Goal: Task Accomplishment & Management: Use online tool/utility

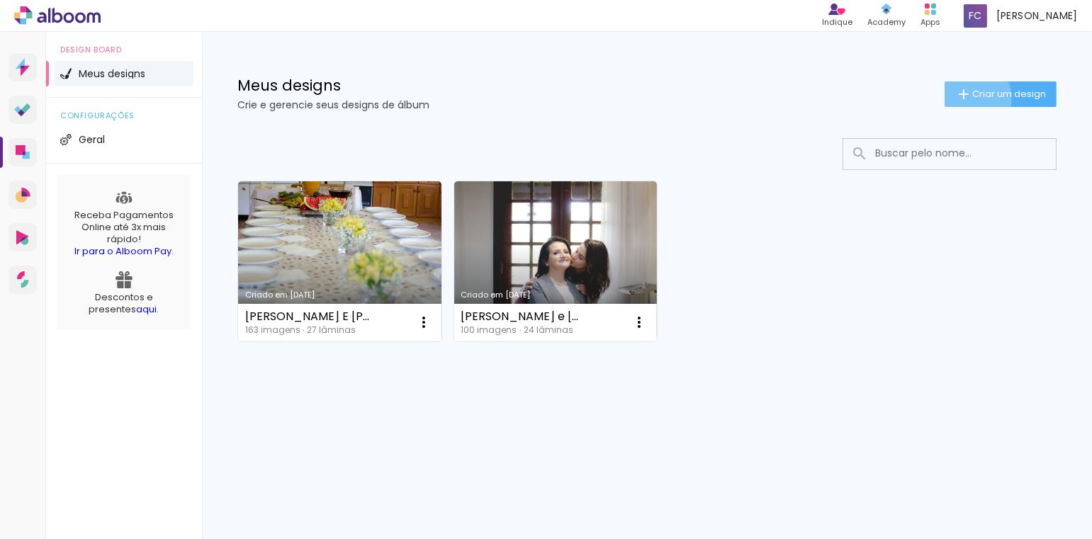
click at [973, 98] on span "Criar um design" at bounding box center [1010, 93] width 74 height 9
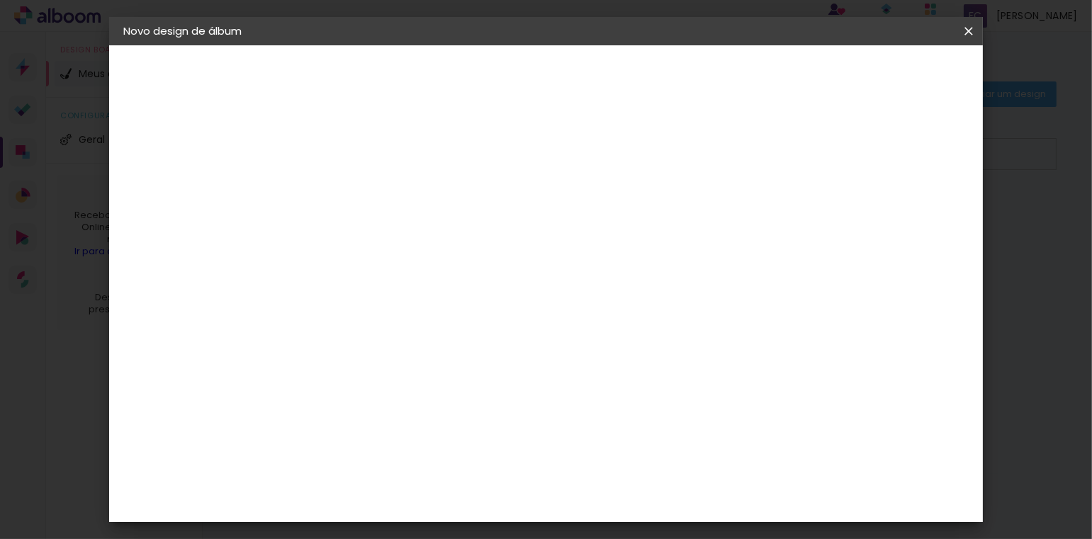
click at [355, 192] on input at bounding box center [355, 190] width 0 height 22
type input "Amostra álbum Matias"
type paper-input "Amostra álbum Matias"
click at [500, 82] on paper-button "Avançar" at bounding box center [465, 75] width 69 height 24
click at [420, 230] on input "[GEOGRAPHIC_DATA]" at bounding box center [386, 227] width 132 height 18
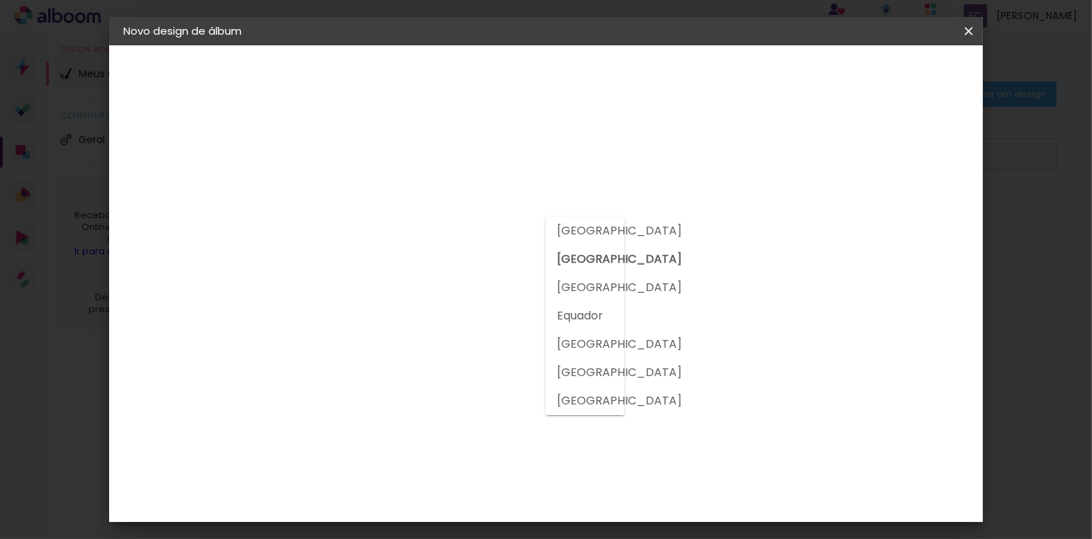
click at [410, 271] on input at bounding box center [391, 270] width 143 height 18
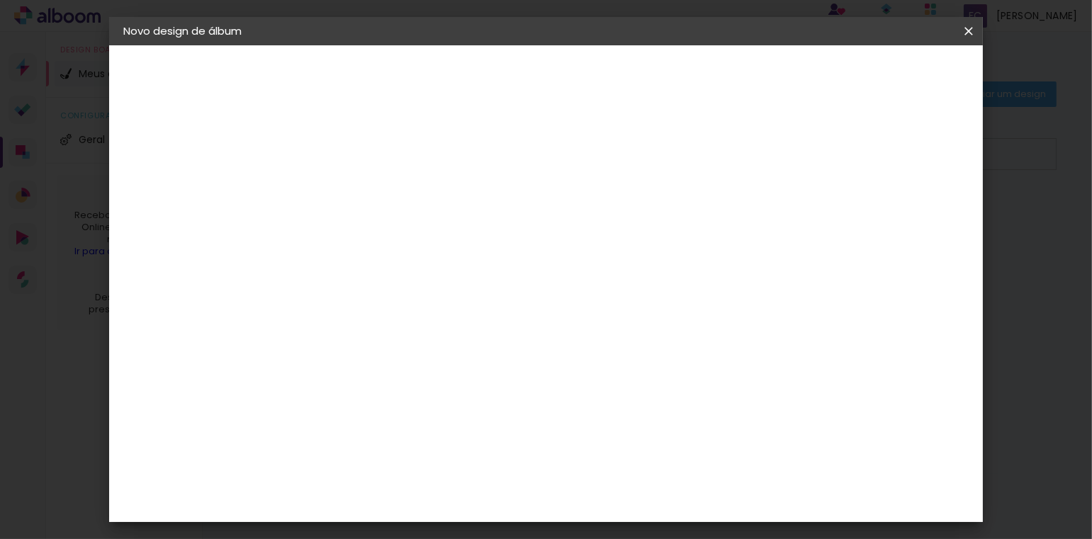
click at [418, 269] on input at bounding box center [391, 270] width 143 height 18
type input "[PERSON_NAME]"
type paper-input "[PERSON_NAME]"
click at [428, 315] on div "[PERSON_NAME]" at bounding box center [393, 320] width 94 height 11
click at [0, 0] on slot "Avançar" at bounding box center [0, 0] width 0 height 0
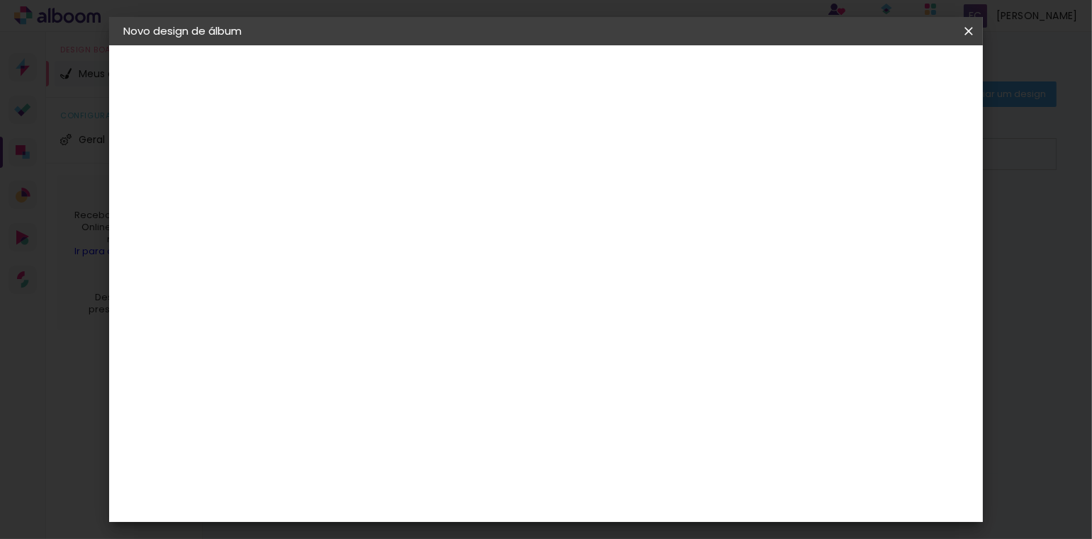
click at [410, 237] on input "text" at bounding box center [382, 247] width 55 height 22
click at [647, 268] on paper-item "Slim Book" at bounding box center [638, 264] width 284 height 28
type input "Slim Book"
click at [451, 359] on span "20 x 60" at bounding box center [418, 371] width 66 height 29
click at [0, 0] on slot "Avançar" at bounding box center [0, 0] width 0 height 0
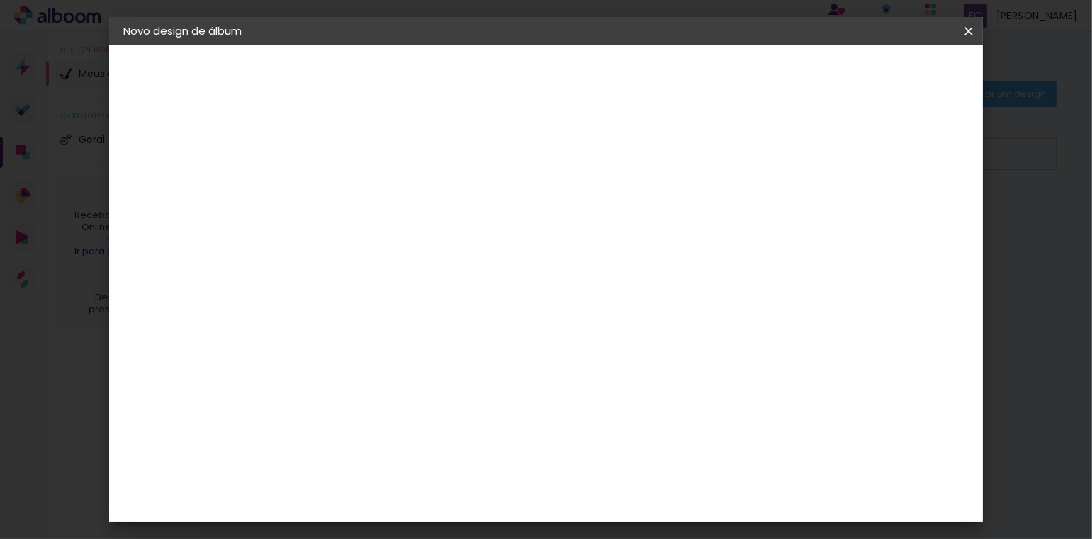
click at [880, 79] on span "Iniciar design" at bounding box center [847, 75] width 65 height 10
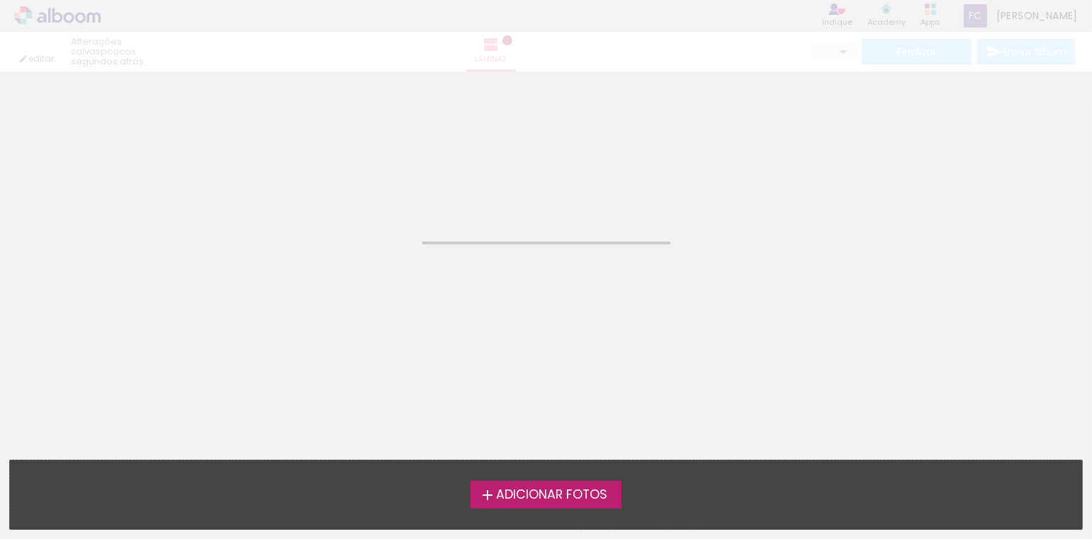
click at [537, 495] on span "Adicionar Fotos" at bounding box center [551, 495] width 111 height 13
click at [0, 0] on input "file" at bounding box center [0, 0] width 0 height 0
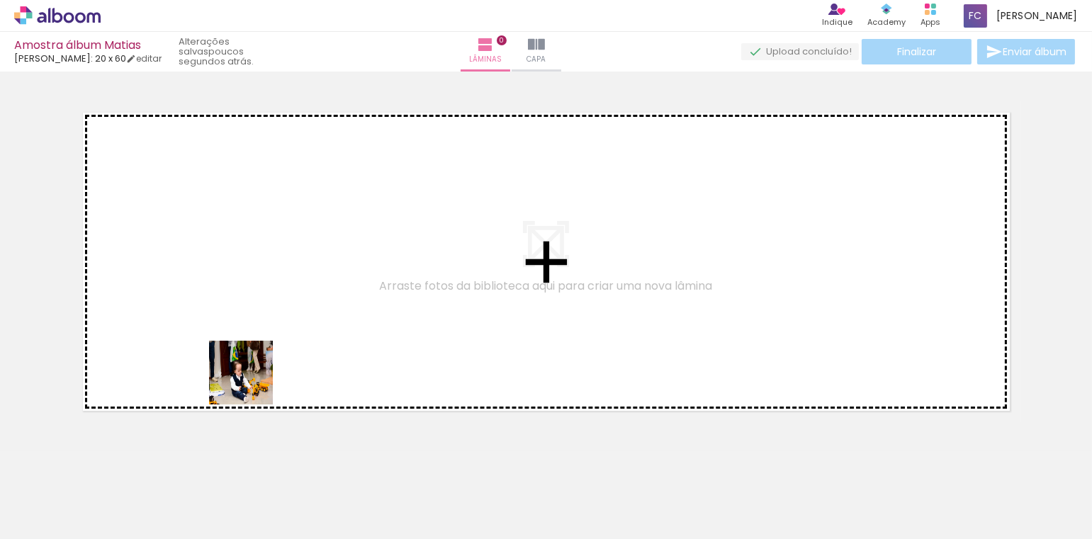
drag, startPoint x: 157, startPoint y: 511, endPoint x: 340, endPoint y: 366, distance: 233.2
click at [293, 359] on quentale-workspace at bounding box center [546, 269] width 1092 height 539
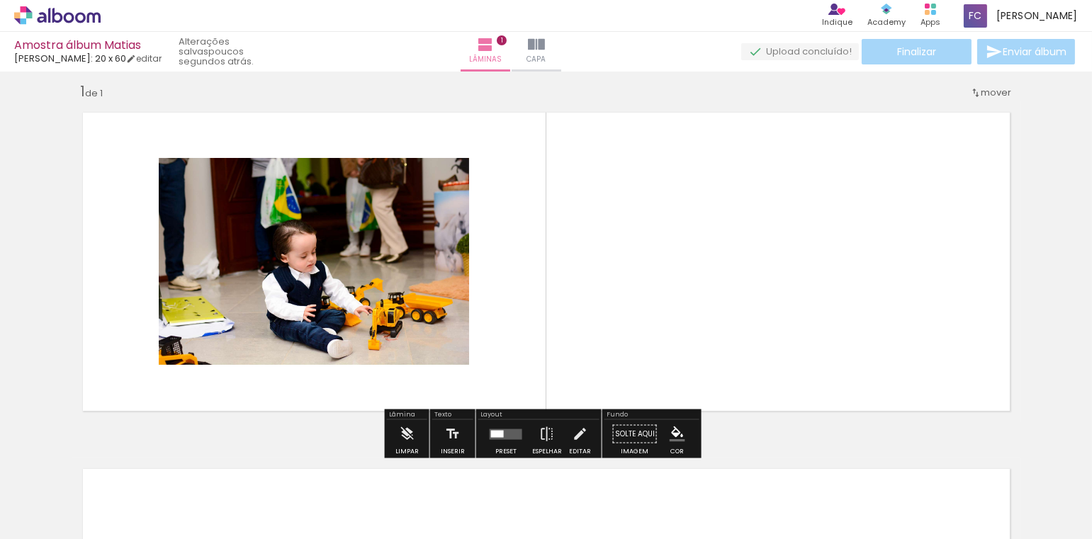
scroll to position [11, 0]
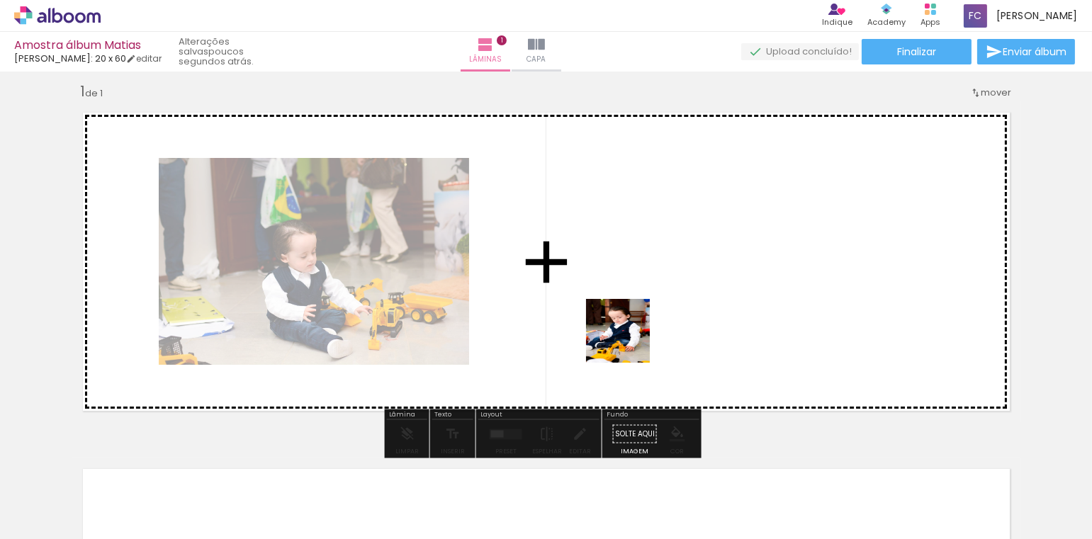
drag, startPoint x: 619, startPoint y: 469, endPoint x: 629, endPoint y: 342, distance: 128.0
click at [629, 342] on quentale-workspace at bounding box center [546, 269] width 1092 height 539
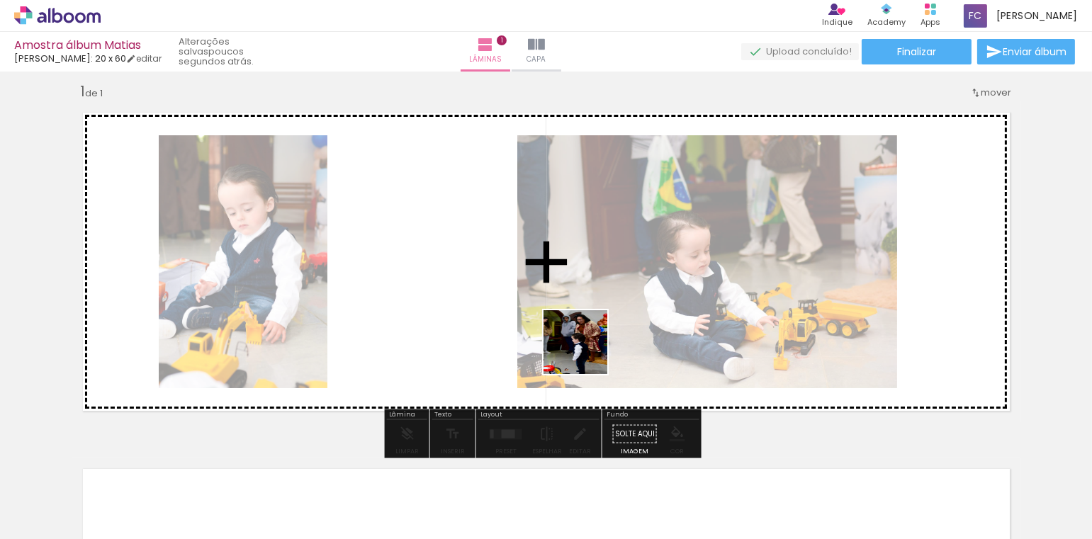
drag, startPoint x: 713, startPoint y: 495, endPoint x: 561, endPoint y: 337, distance: 219.6
click at [564, 337] on quentale-workspace at bounding box center [546, 269] width 1092 height 539
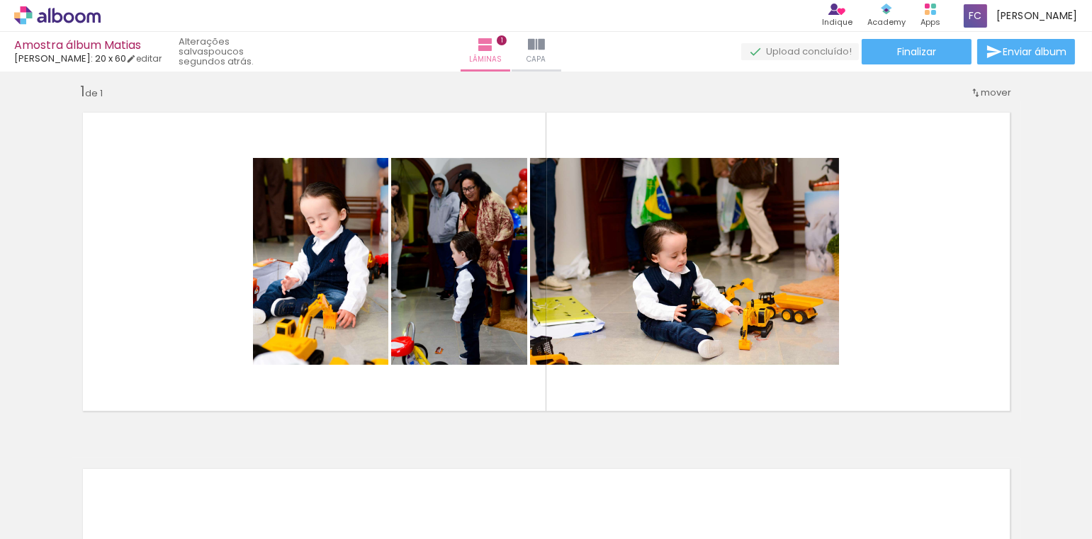
scroll to position [0, 571]
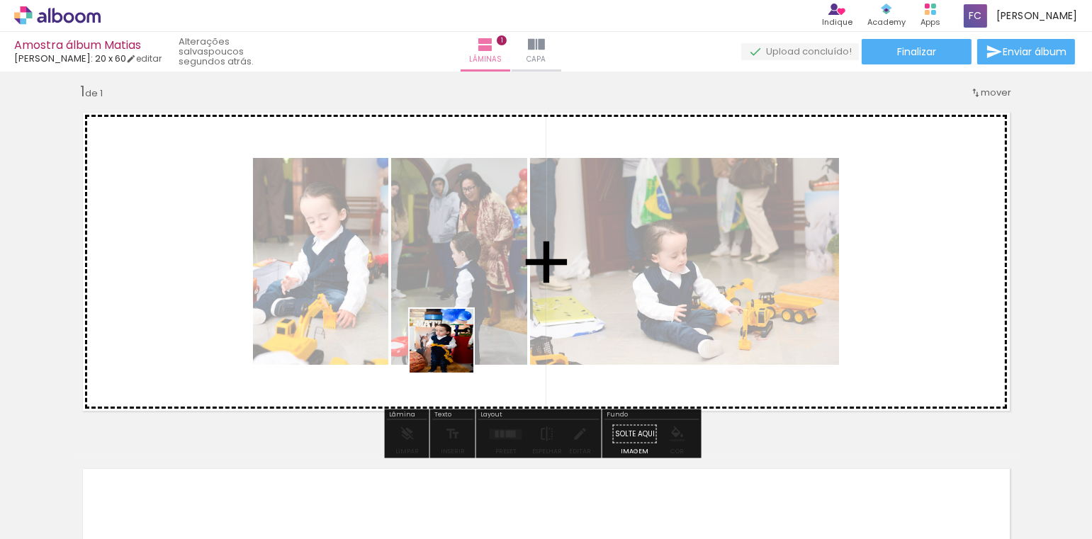
drag, startPoint x: 468, startPoint y: 420, endPoint x: 461, endPoint y: 351, distance: 69.1
click at [452, 349] on quentale-workspace at bounding box center [546, 269] width 1092 height 539
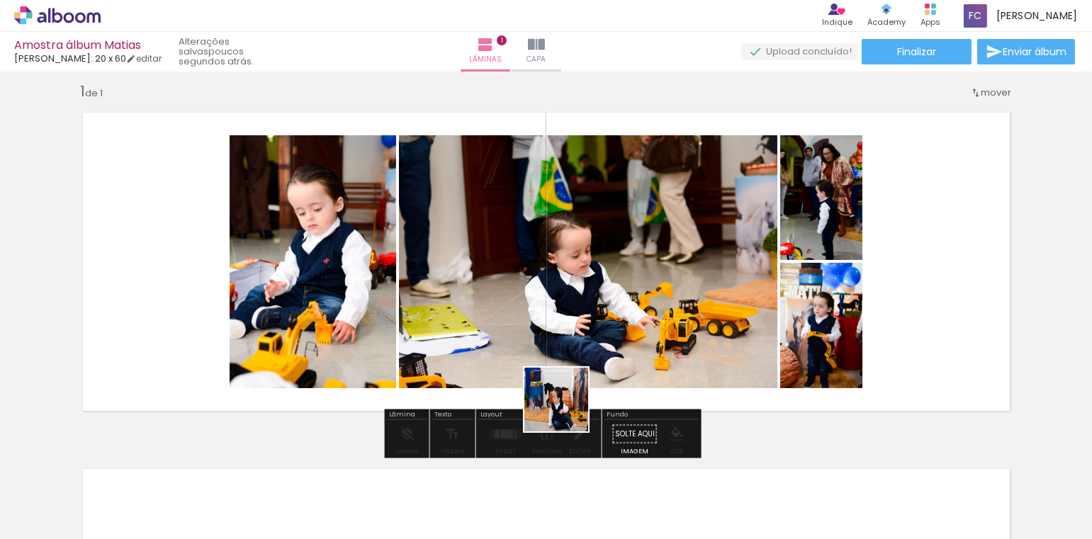
drag, startPoint x: 539, startPoint y: 508, endPoint x: 586, endPoint y: 340, distance: 173.7
click at [585, 342] on quentale-workspace at bounding box center [546, 269] width 1092 height 539
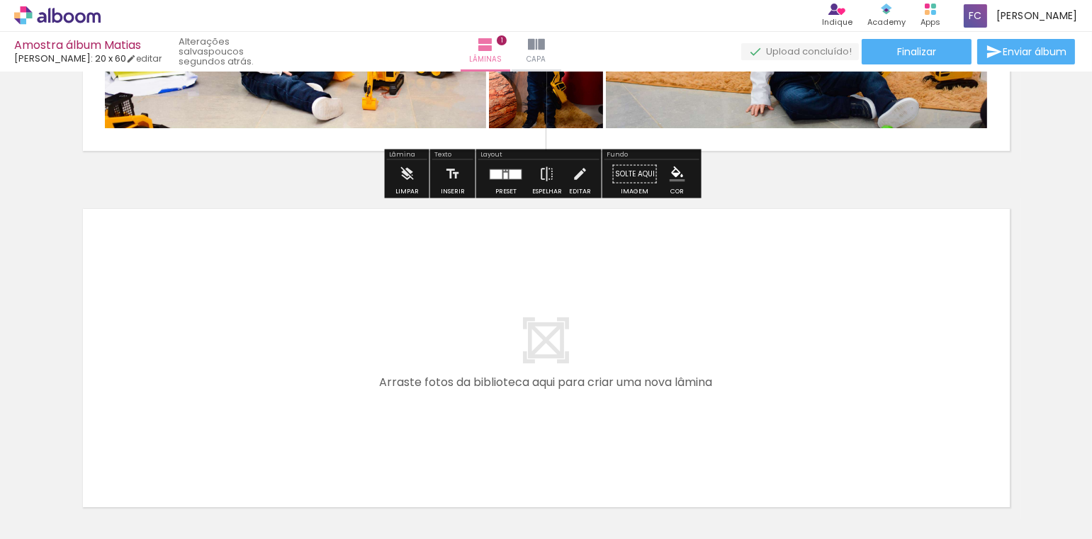
scroll to position [366, 0]
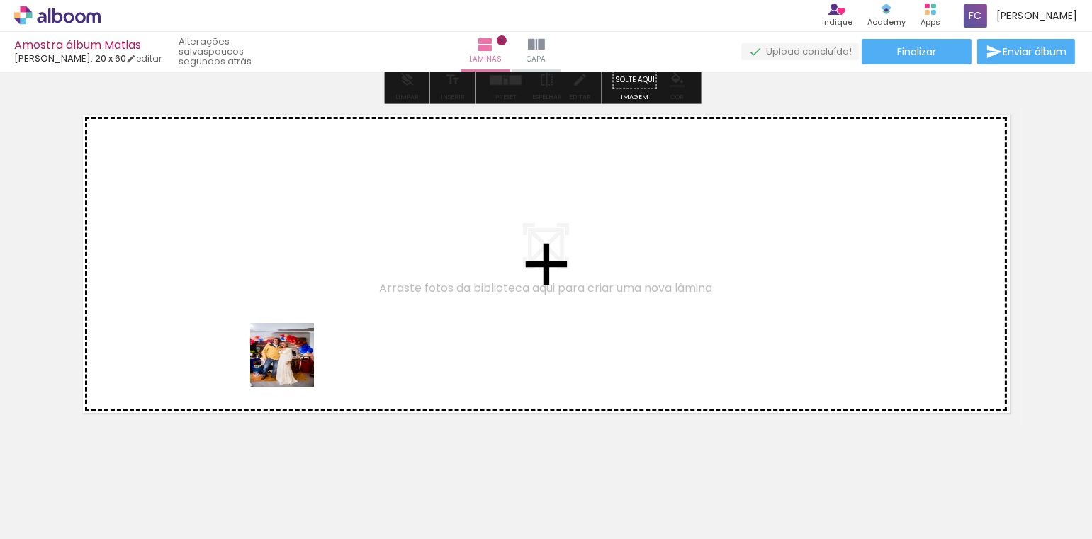
drag, startPoint x: 225, startPoint y: 500, endPoint x: 304, endPoint y: 330, distance: 187.7
click at [304, 330] on quentale-workspace at bounding box center [546, 269] width 1092 height 539
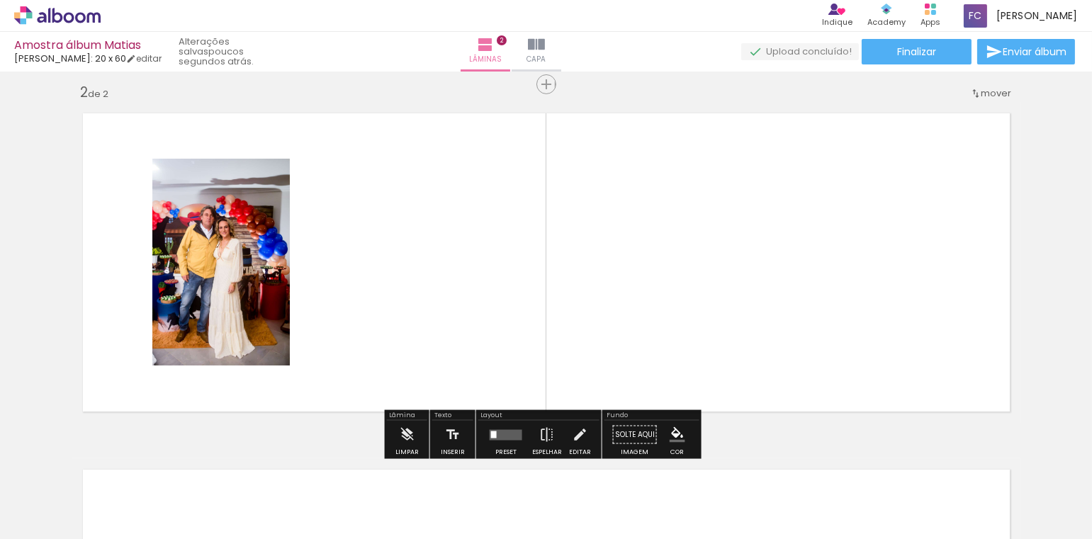
scroll to position [369, 0]
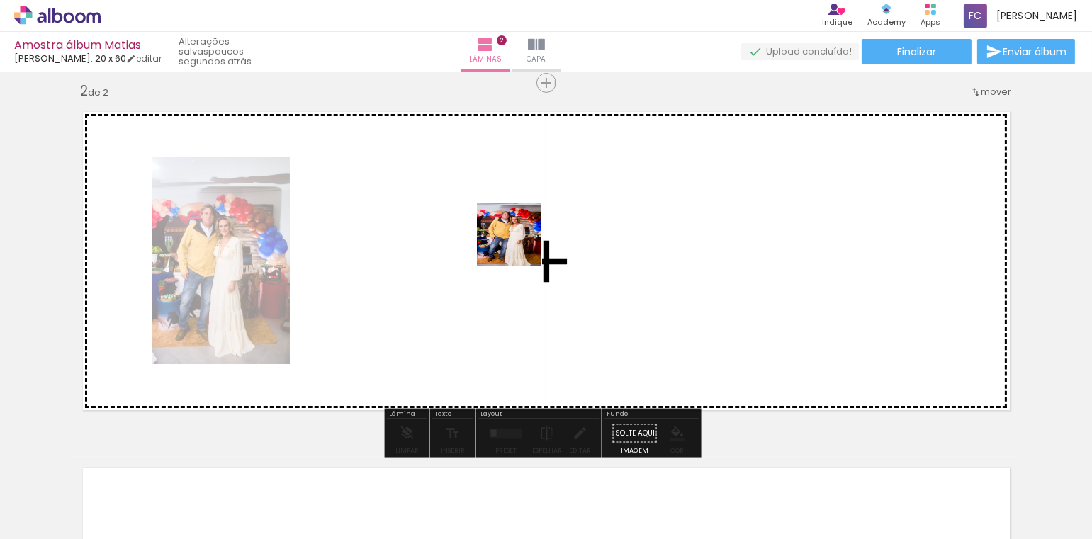
drag, startPoint x: 318, startPoint y: 499, endPoint x: 506, endPoint y: 267, distance: 299.4
click at [519, 245] on quentale-workspace at bounding box center [546, 269] width 1092 height 539
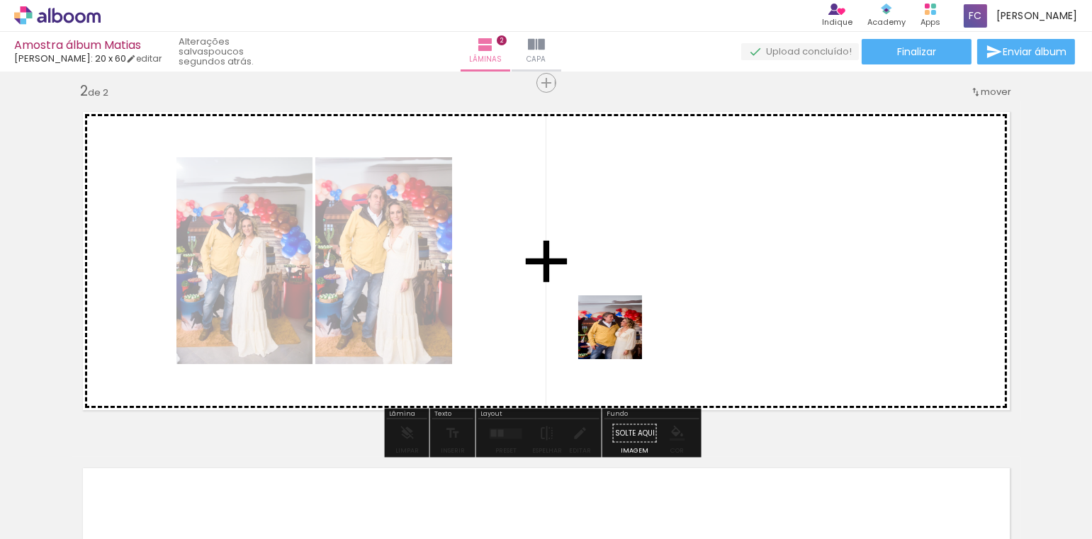
drag, startPoint x: 400, startPoint y: 499, endPoint x: 631, endPoint y: 322, distance: 291.2
click at [632, 325] on quentale-workspace at bounding box center [546, 269] width 1092 height 539
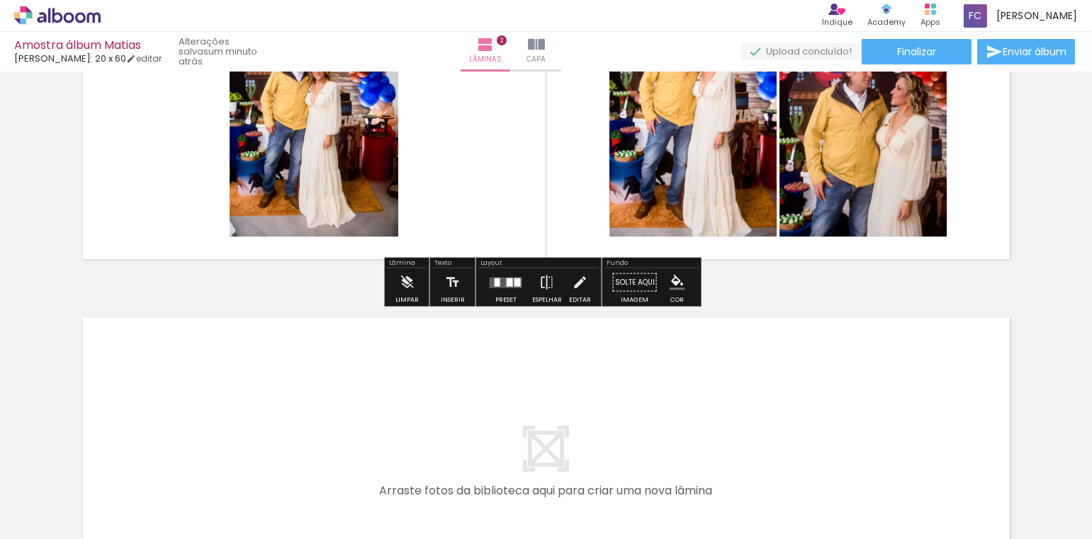
scroll to position [581, 0]
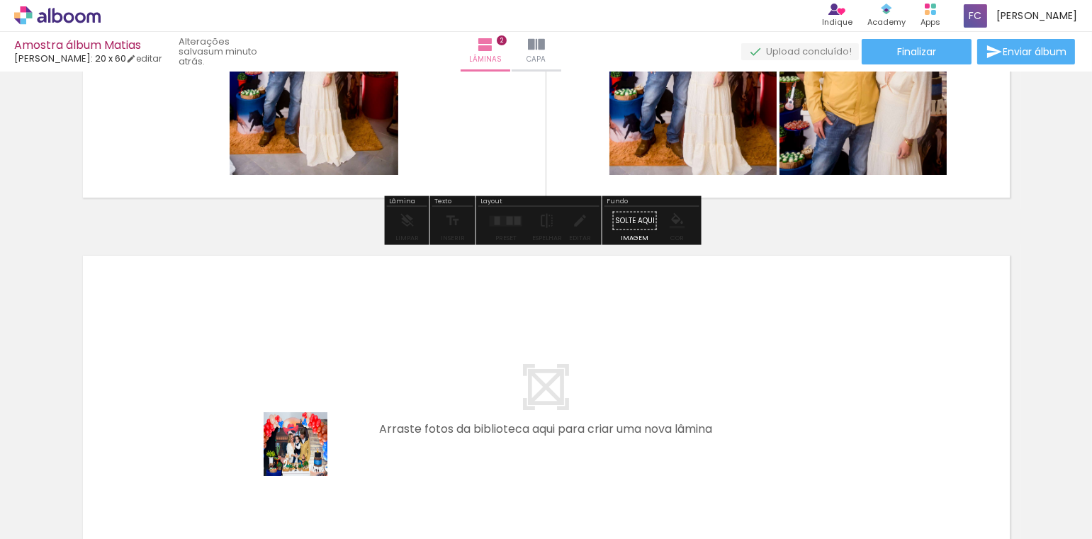
drag, startPoint x: 288, startPoint y: 509, endPoint x: 335, endPoint y: 398, distance: 120.4
click at [335, 398] on quentale-workspace at bounding box center [546, 269] width 1092 height 539
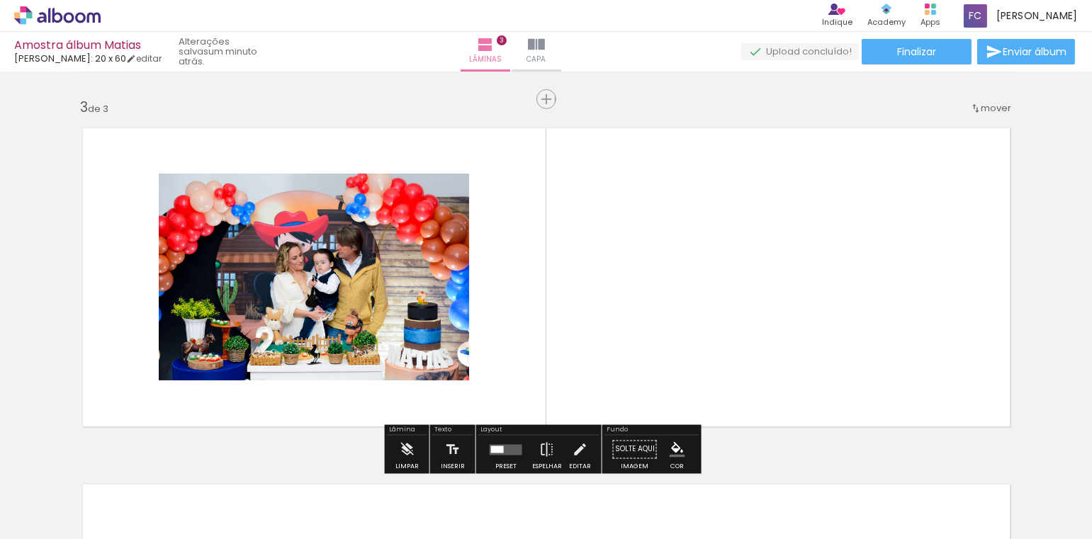
scroll to position [724, 0]
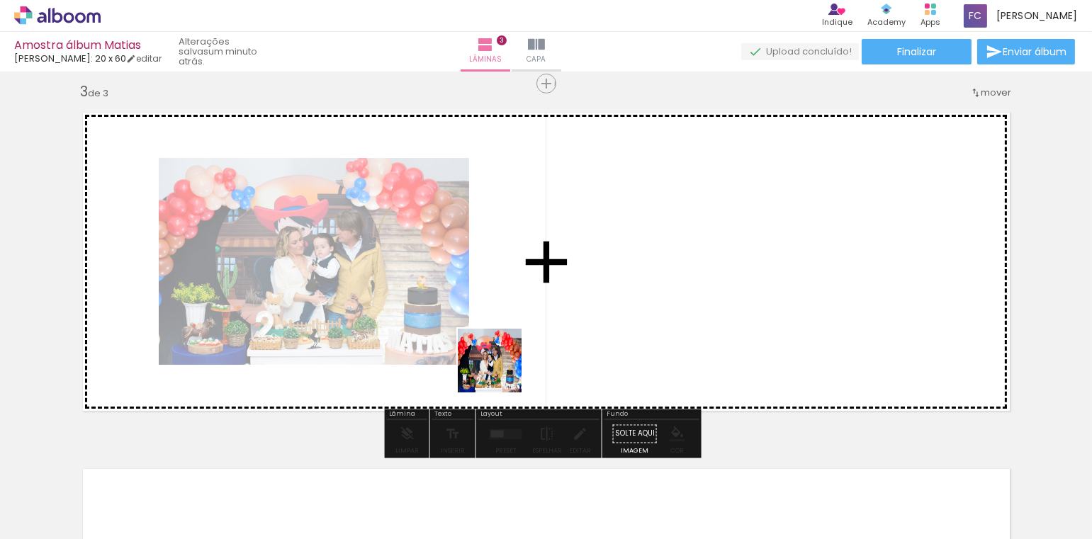
drag, startPoint x: 404, startPoint y: 457, endPoint x: 543, endPoint y: 352, distance: 174.5
click at [543, 352] on quentale-workspace at bounding box center [546, 269] width 1092 height 539
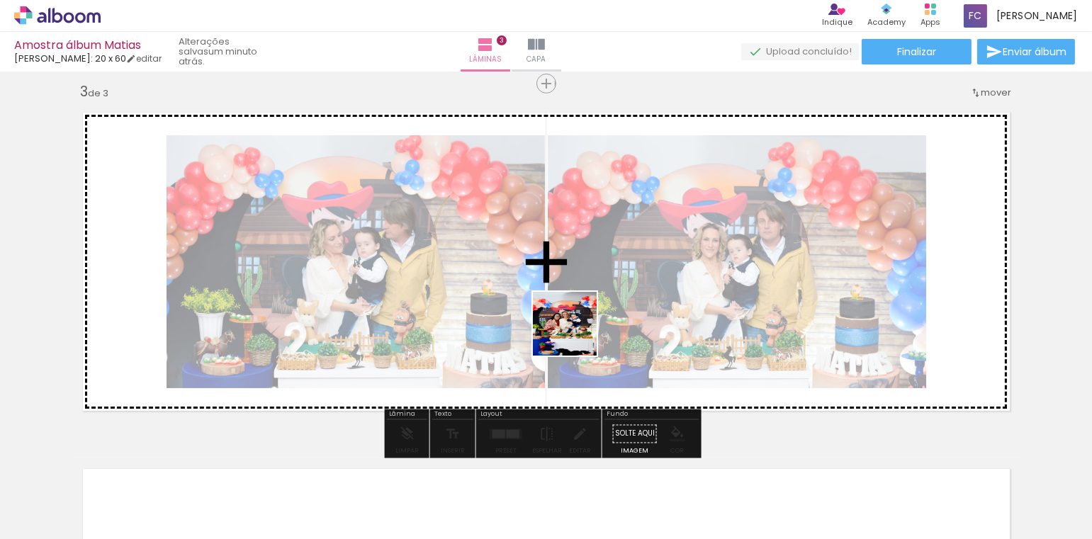
drag, startPoint x: 537, startPoint y: 508, endPoint x: 577, endPoint y: 320, distance: 192.1
click at [577, 322] on quentale-workspace at bounding box center [546, 269] width 1092 height 539
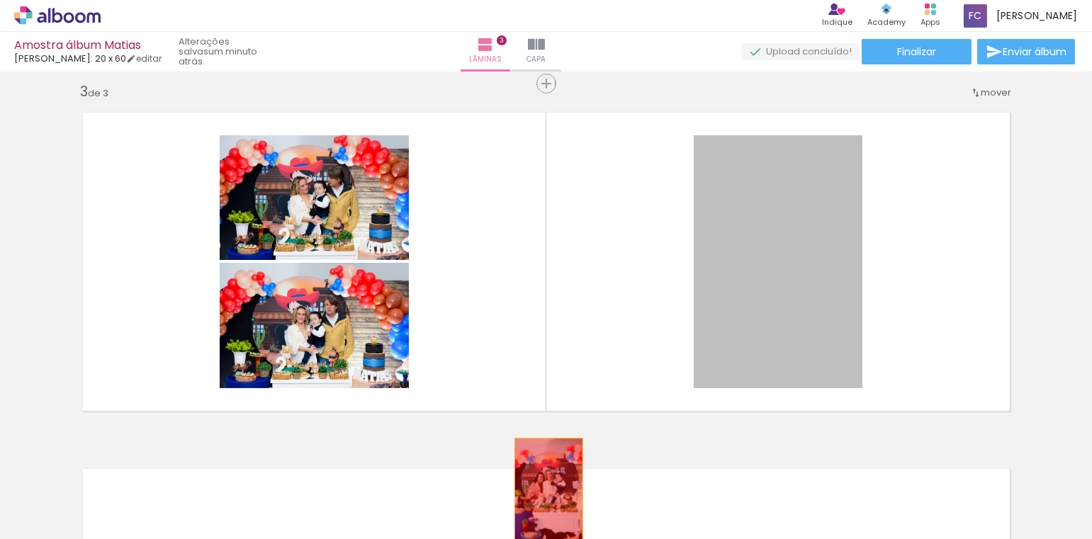
drag, startPoint x: 746, startPoint y: 259, endPoint x: 506, endPoint y: 508, distance: 345.4
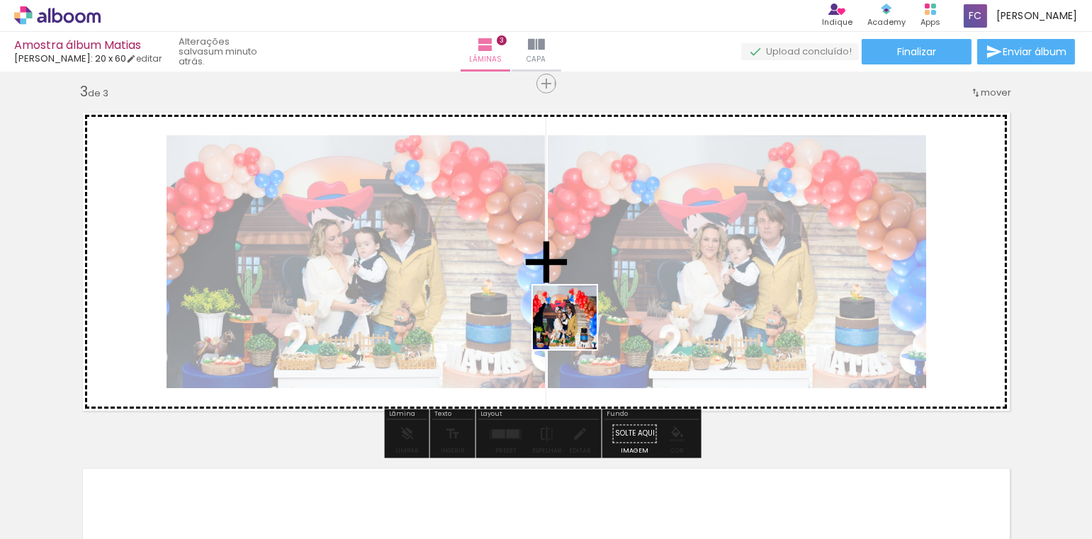
drag, startPoint x: 464, startPoint y: 501, endPoint x: 576, endPoint y: 327, distance: 207.6
click at [576, 327] on quentale-workspace at bounding box center [546, 269] width 1092 height 539
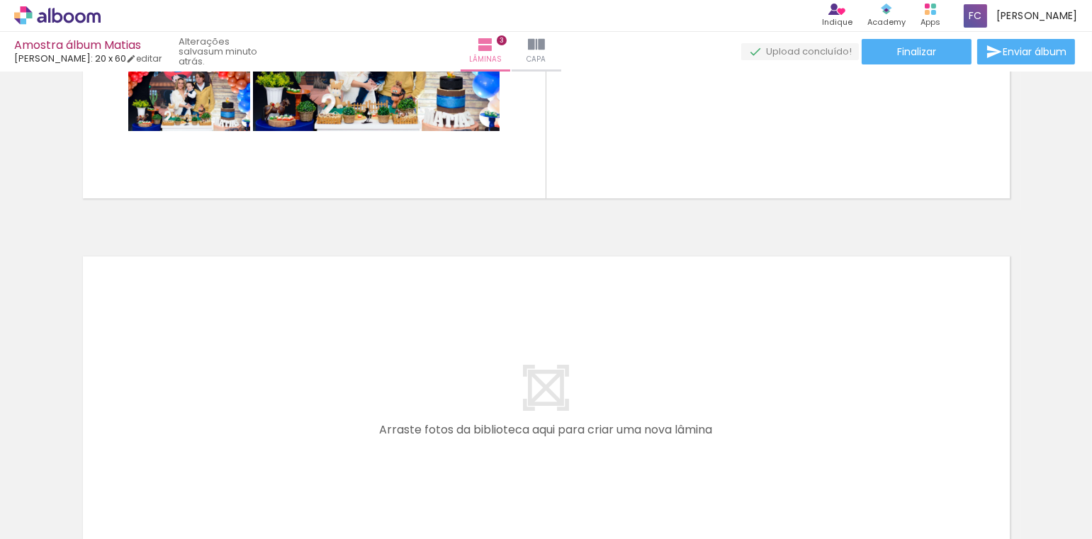
scroll to position [1008, 0]
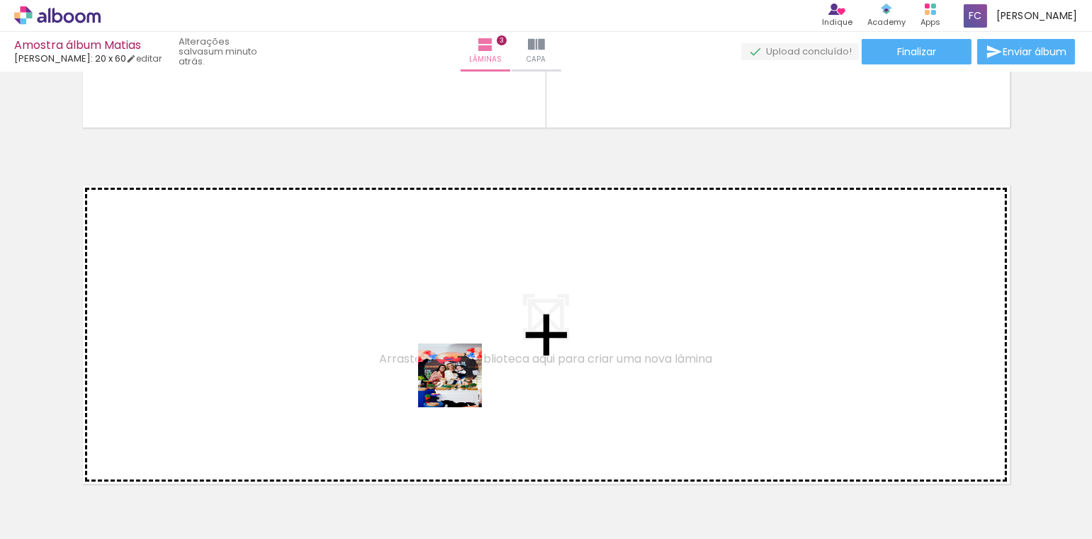
drag, startPoint x: 509, startPoint y: 511, endPoint x: 461, endPoint y: 386, distance: 133.7
click at [461, 386] on quentale-workspace at bounding box center [546, 269] width 1092 height 539
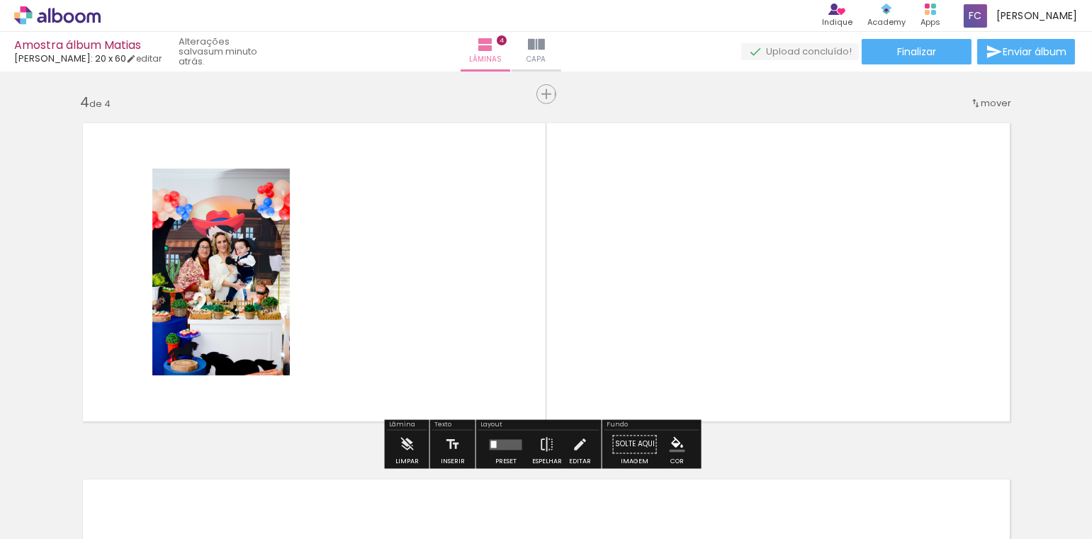
scroll to position [1081, 0]
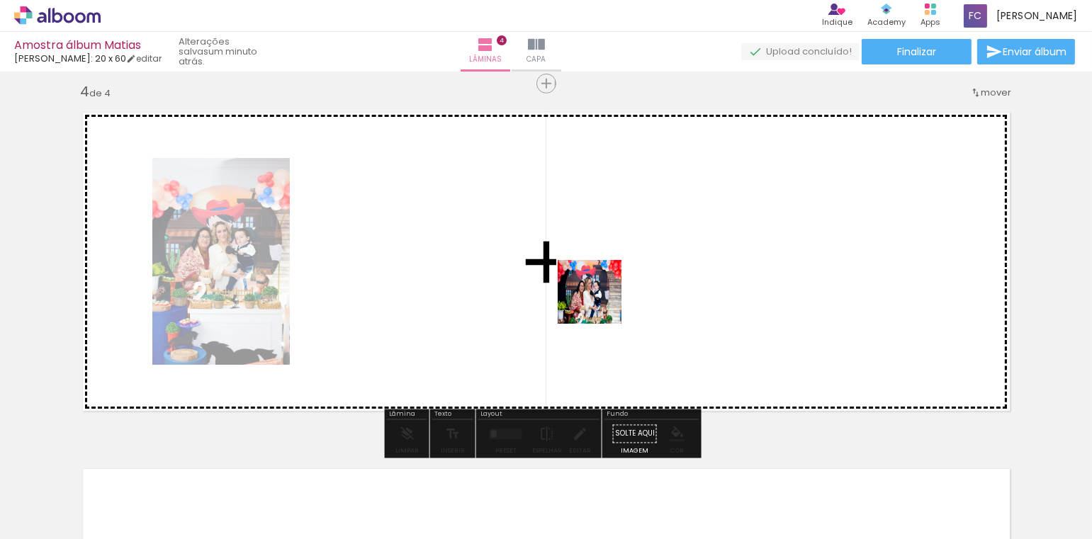
drag, startPoint x: 602, startPoint y: 495, endPoint x: 608, endPoint y: 293, distance: 202.1
click at [608, 293] on quentale-workspace at bounding box center [546, 269] width 1092 height 539
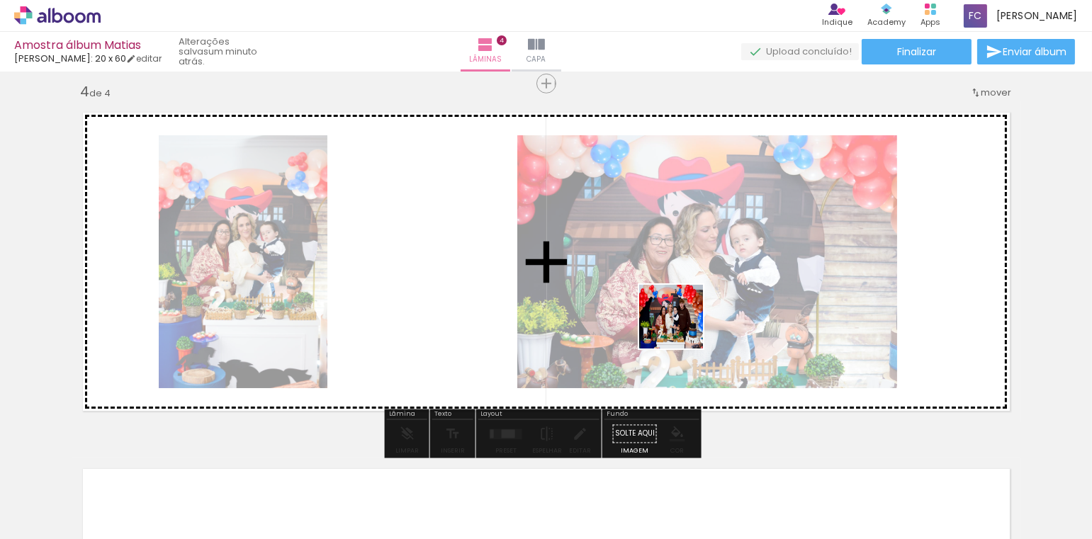
drag, startPoint x: 695, startPoint y: 503, endPoint x: 682, endPoint y: 327, distance: 176.3
click at [682, 327] on quentale-workspace at bounding box center [546, 269] width 1092 height 539
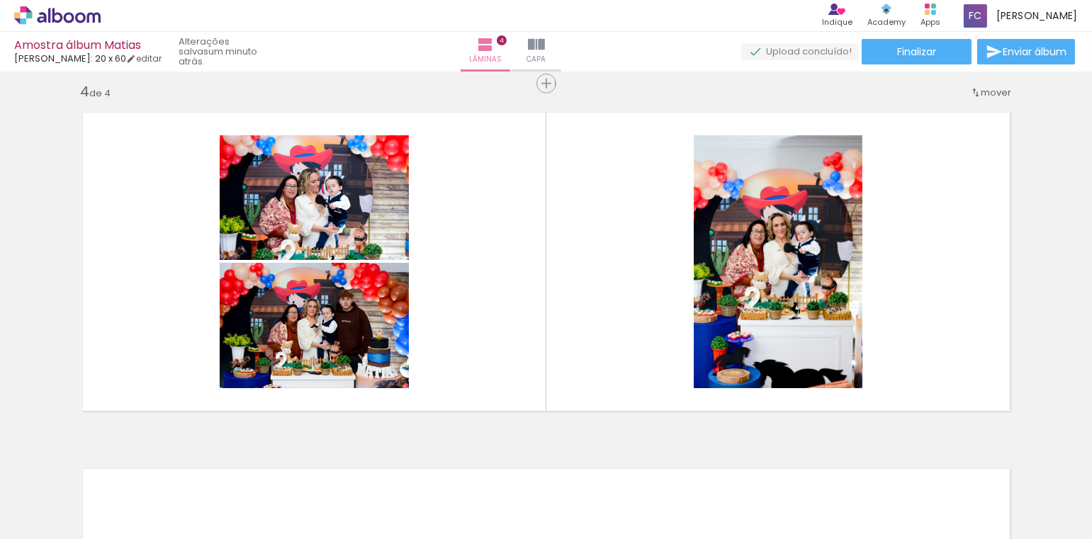
scroll to position [0, 3062]
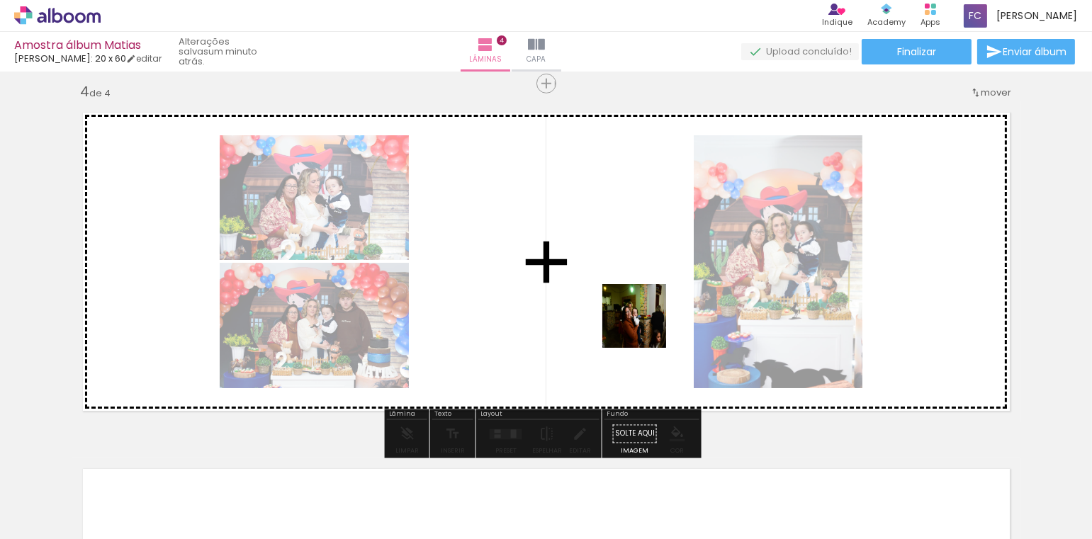
drag, startPoint x: 661, startPoint y: 505, endPoint x: 645, endPoint y: 324, distance: 182.1
click at [645, 325] on quentale-workspace at bounding box center [546, 269] width 1092 height 539
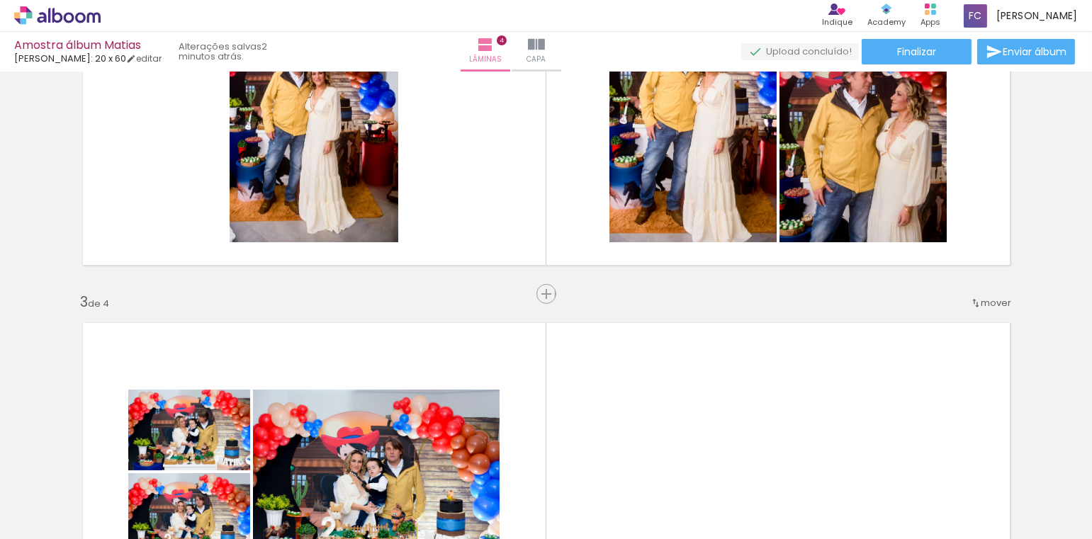
scroll to position [301, 0]
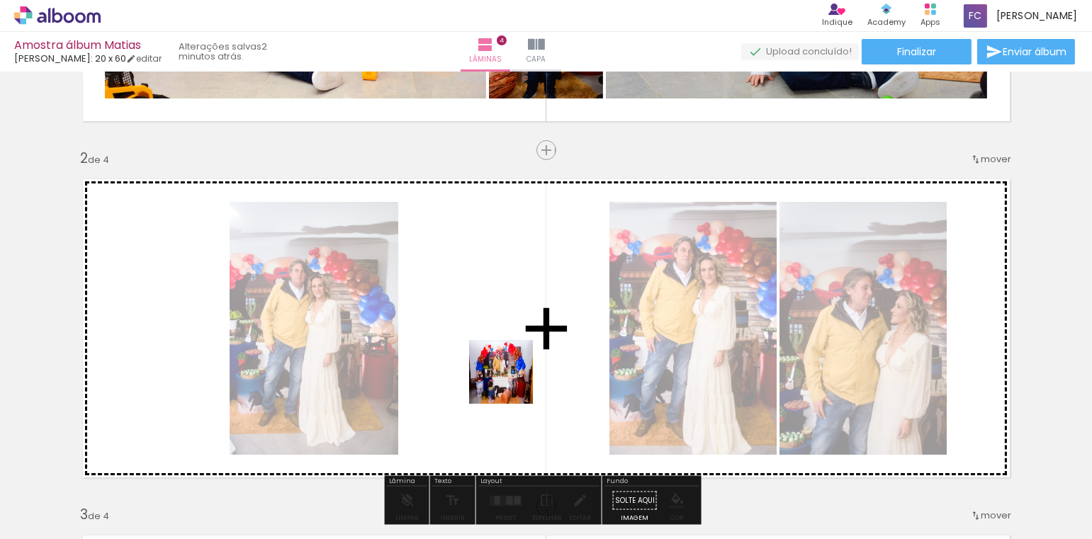
drag, startPoint x: 469, startPoint y: 495, endPoint x: 515, endPoint y: 376, distance: 127.7
click at [515, 376] on quentale-workspace at bounding box center [546, 269] width 1092 height 539
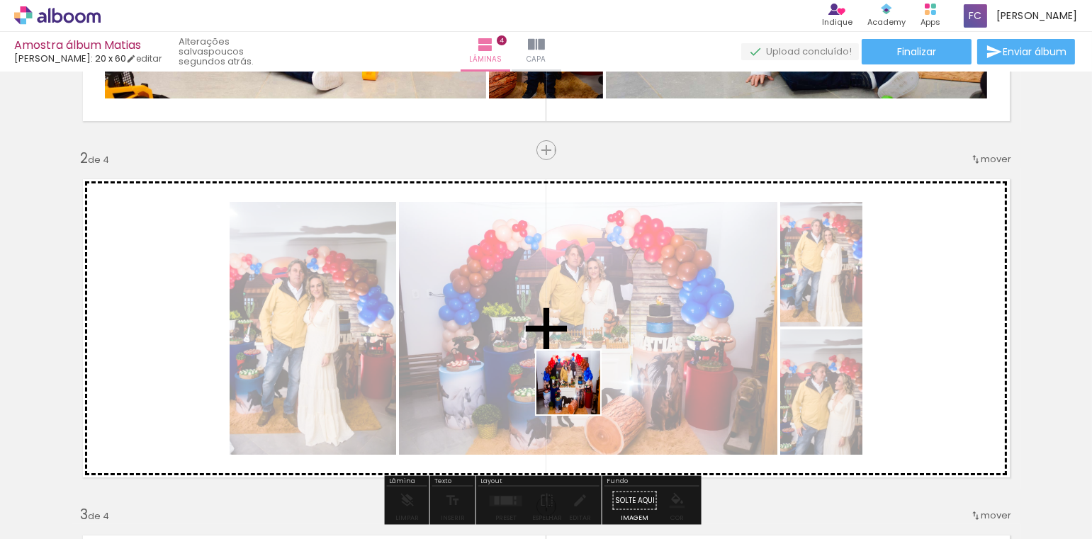
drag, startPoint x: 558, startPoint y: 508, endPoint x: 589, endPoint y: 374, distance: 137.6
click at [588, 374] on quentale-workspace at bounding box center [546, 269] width 1092 height 539
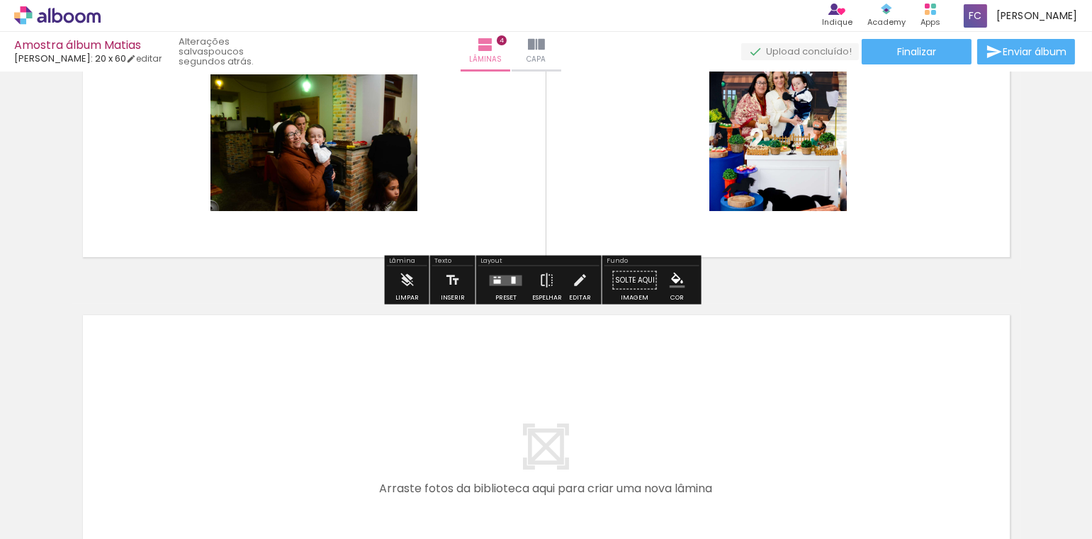
scroll to position [1365, 0]
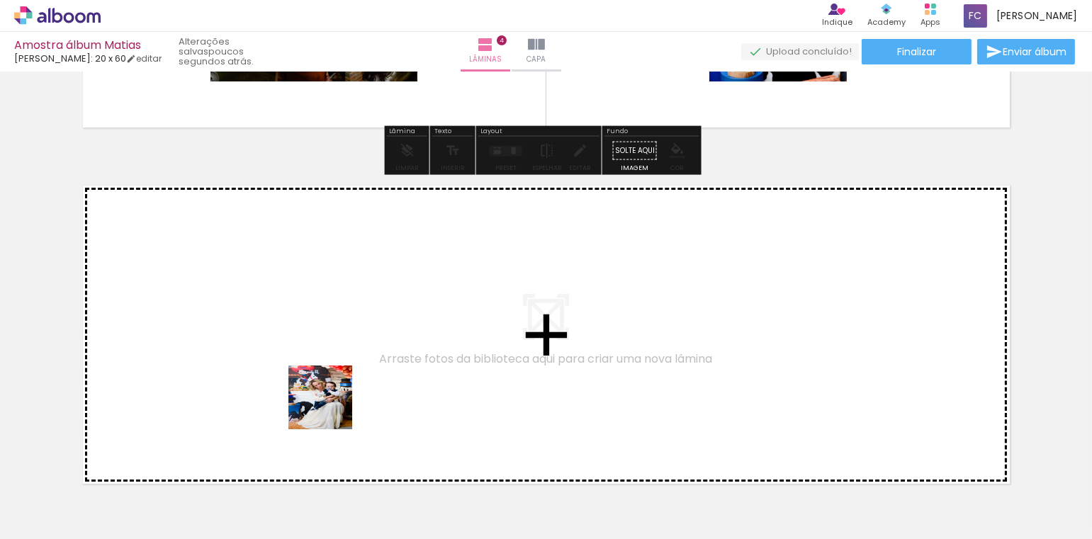
drag, startPoint x: 295, startPoint y: 500, endPoint x: 364, endPoint y: 463, distance: 78.0
click at [352, 390] on quentale-workspace at bounding box center [546, 269] width 1092 height 539
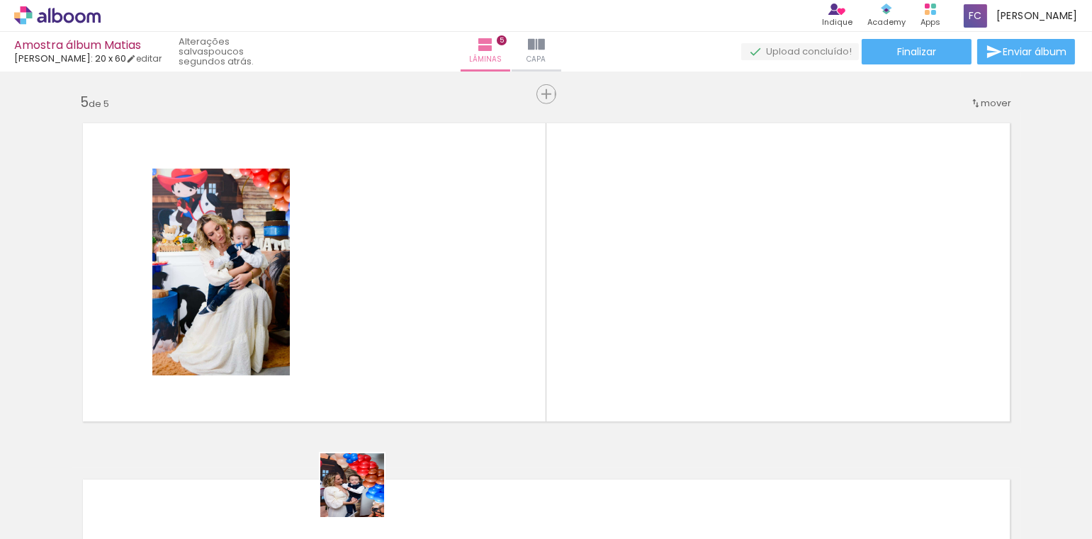
scroll to position [1438, 0]
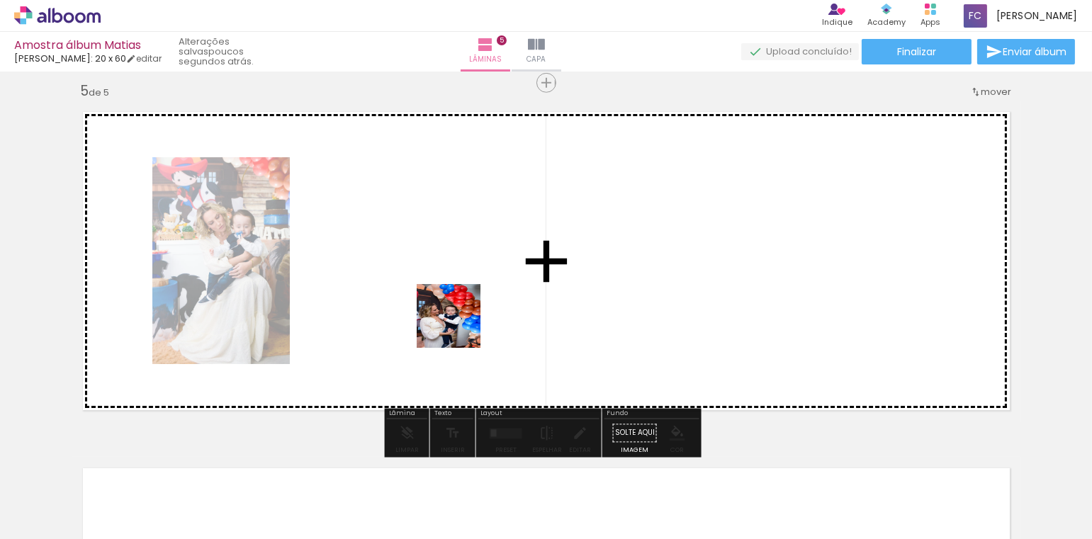
drag, startPoint x: 360, startPoint y: 503, endPoint x: 469, endPoint y: 411, distance: 142.4
click at [464, 317] on quentale-workspace at bounding box center [546, 269] width 1092 height 539
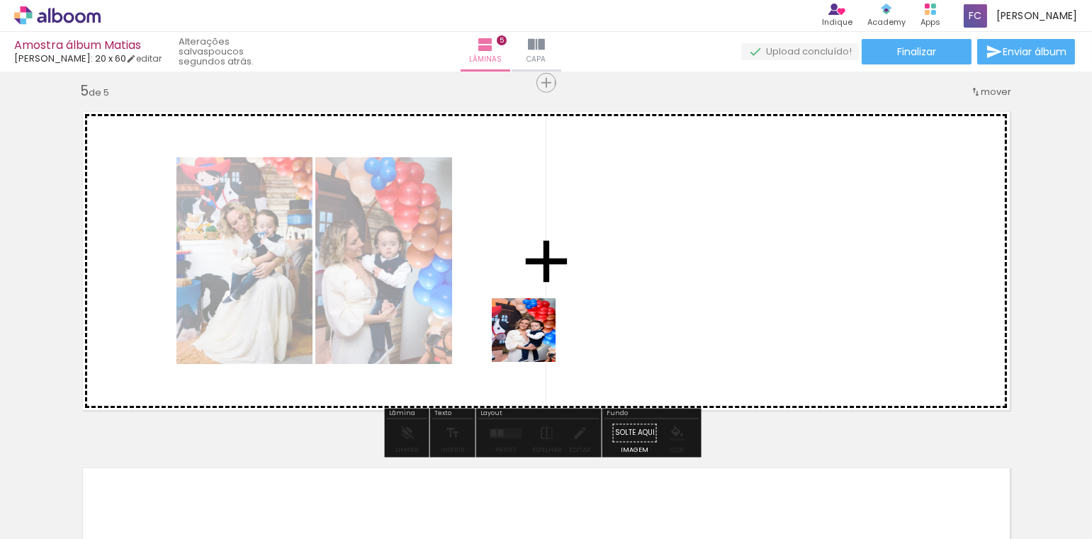
drag, startPoint x: 444, startPoint y: 484, endPoint x: 552, endPoint y: 393, distance: 141.4
click at [539, 335] on quentale-workspace at bounding box center [546, 269] width 1092 height 539
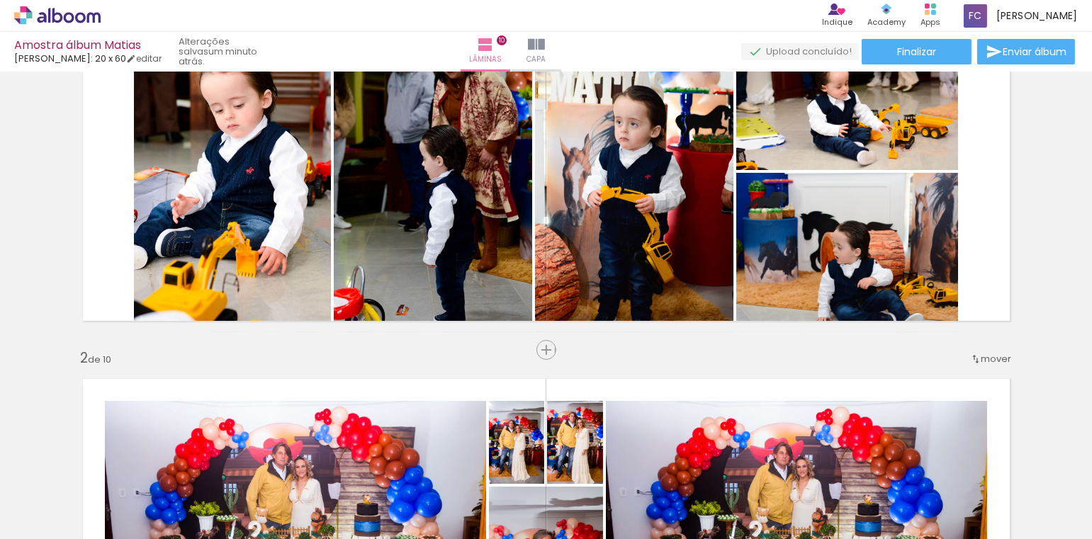
scroll to position [0, 3712]
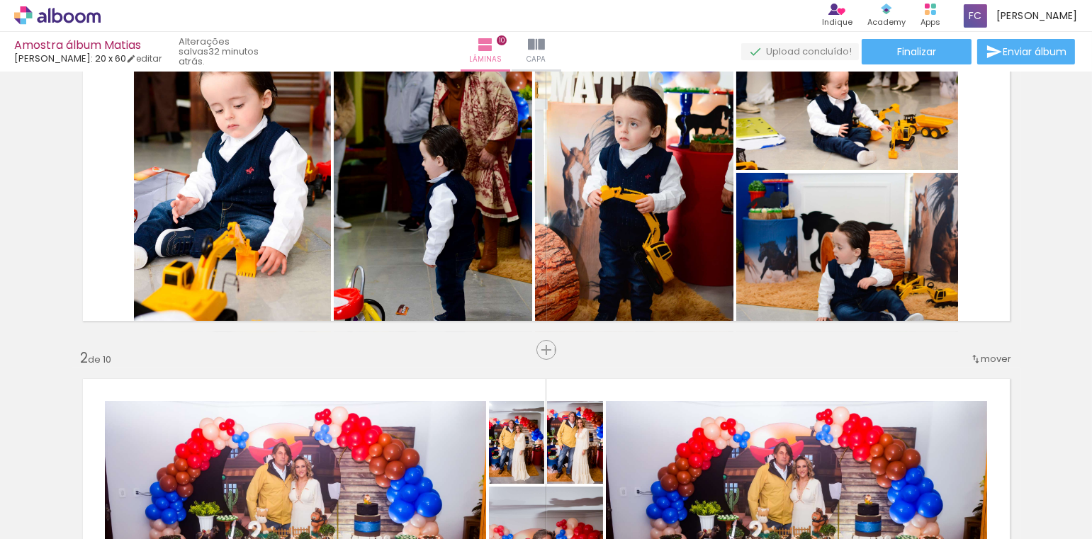
scroll to position [0, 3712]
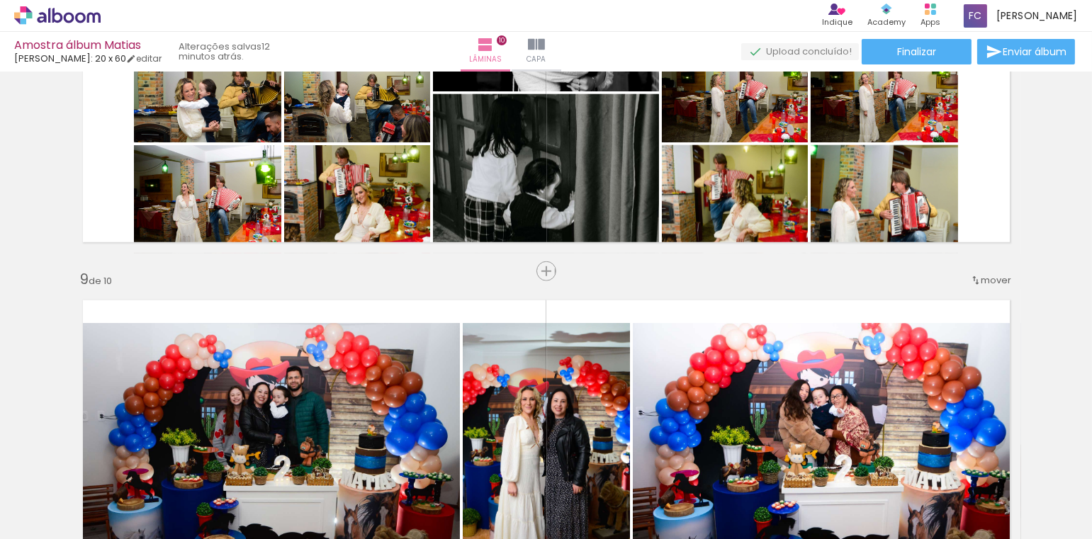
scroll to position [0, 3712]
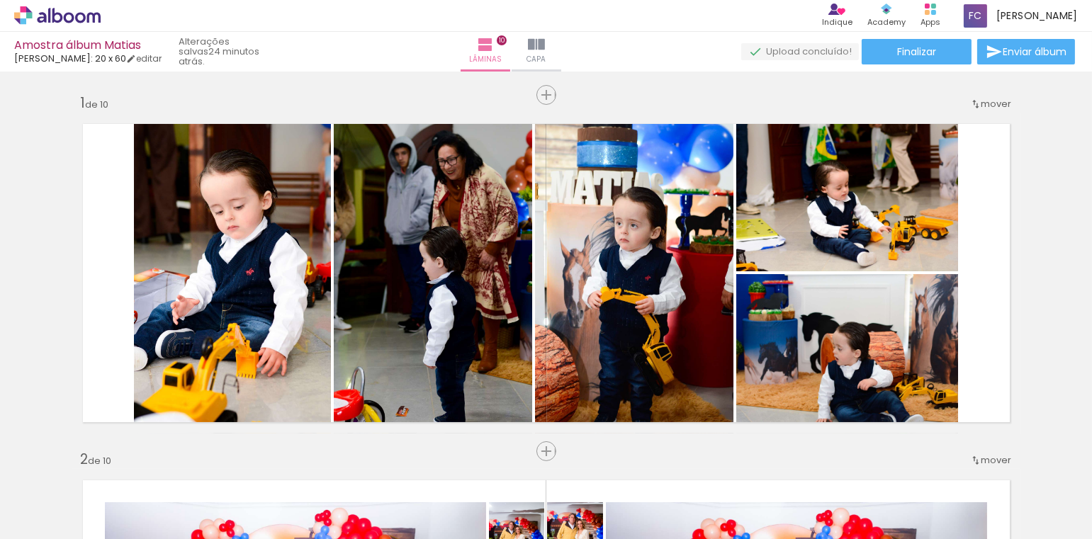
scroll to position [2676, 0]
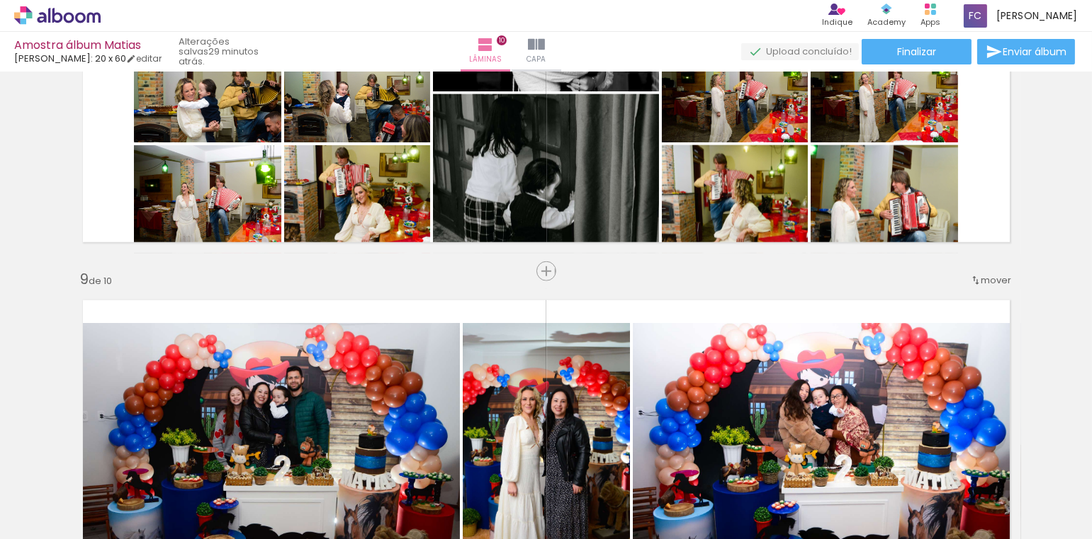
scroll to position [0, 3712]
